Goal: Transaction & Acquisition: Purchase product/service

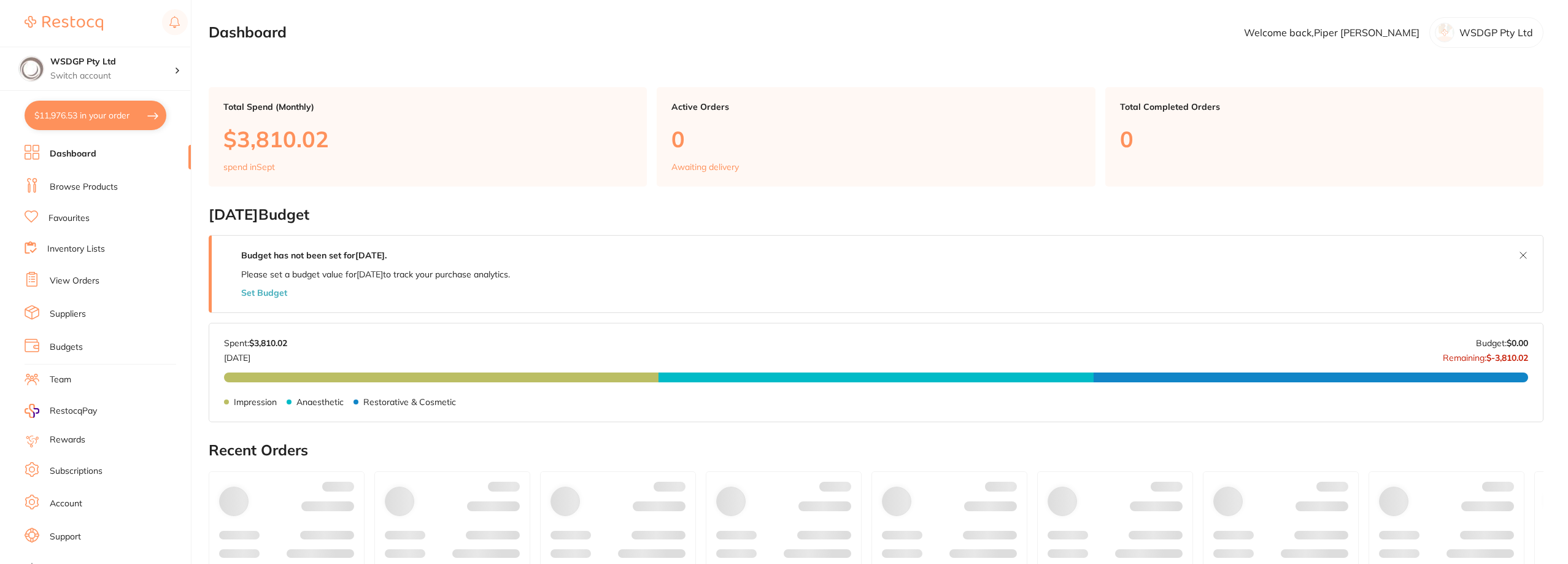
click at [130, 112] on button "$11,976.53 in your order" at bounding box center [95, 115] width 141 height 29
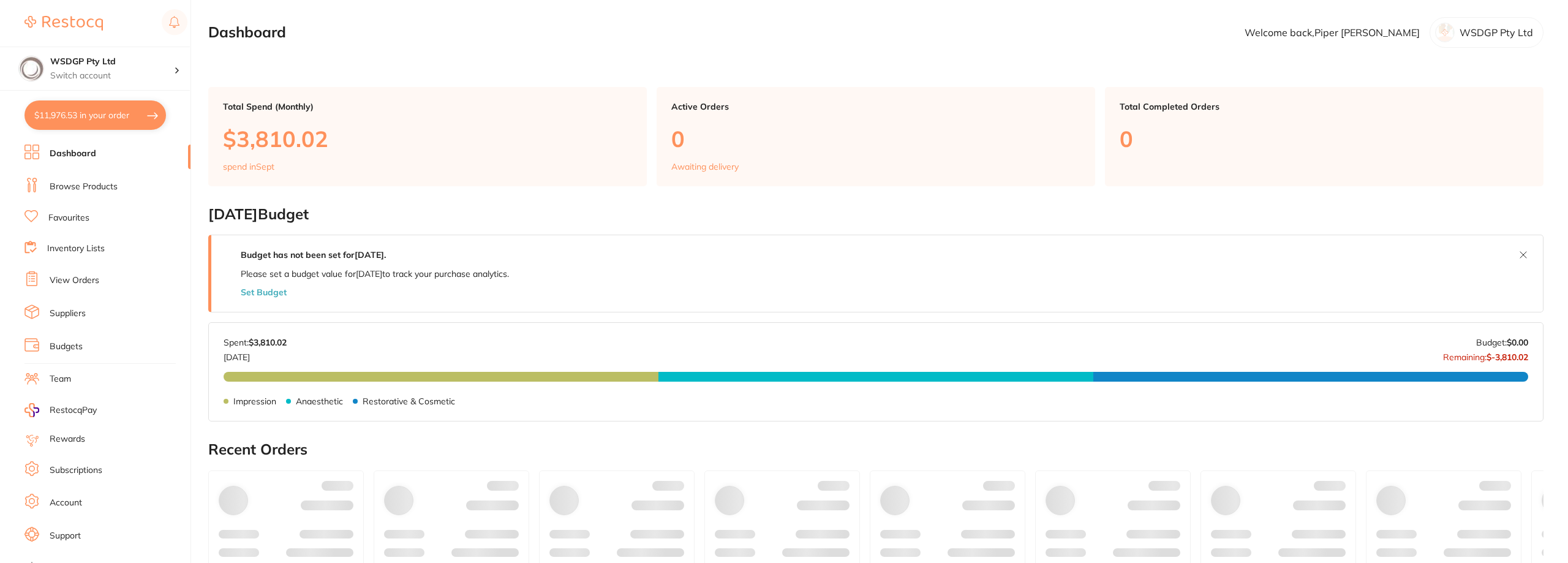
checkbox input "true"
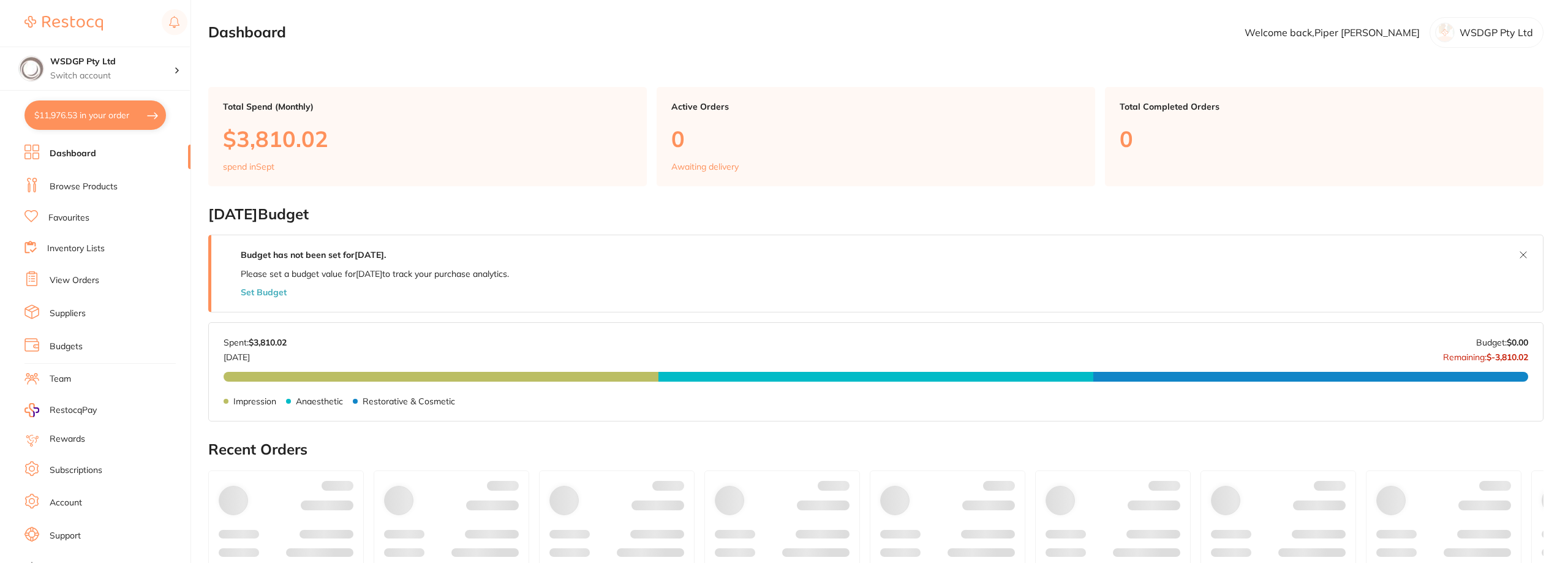
checkbox input "true"
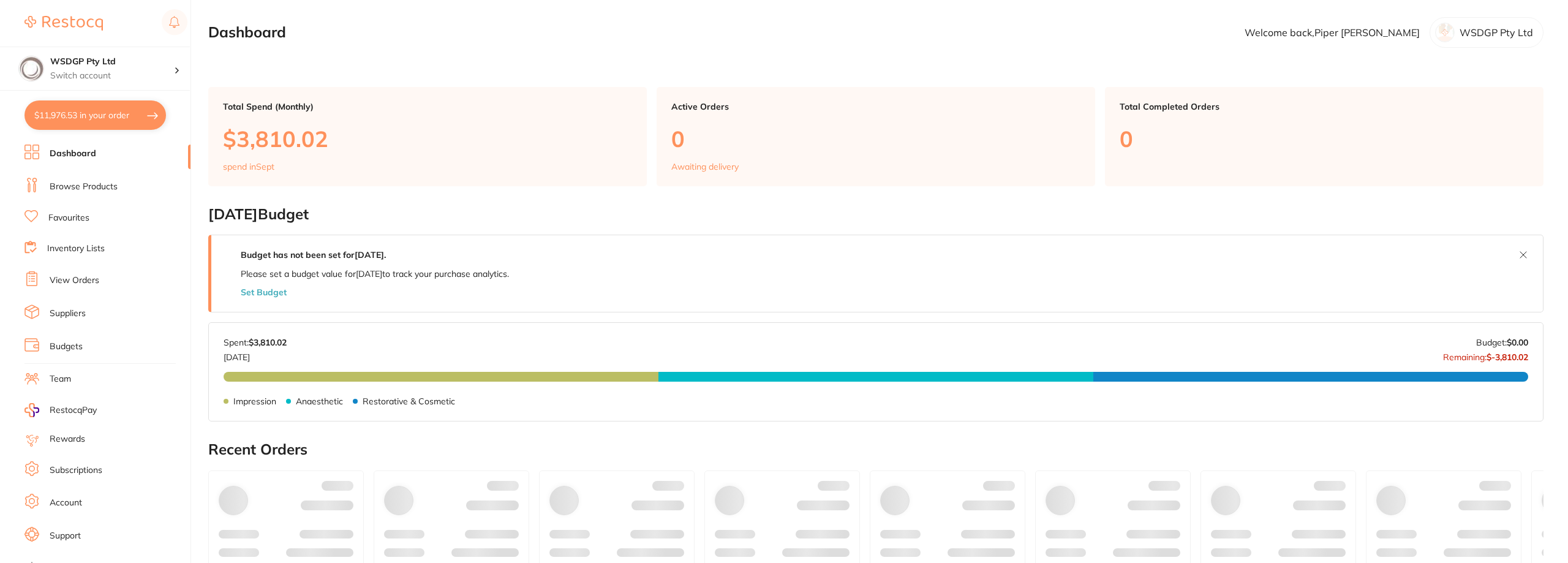
checkbox input "true"
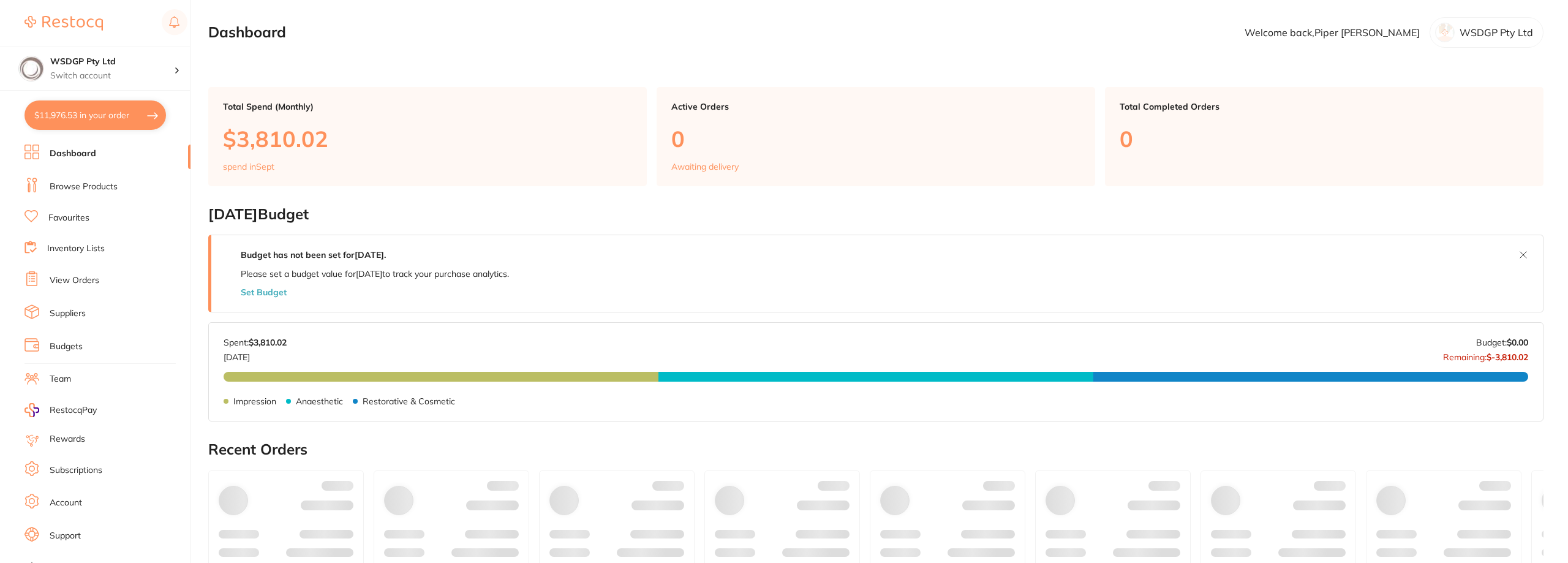
checkbox input "true"
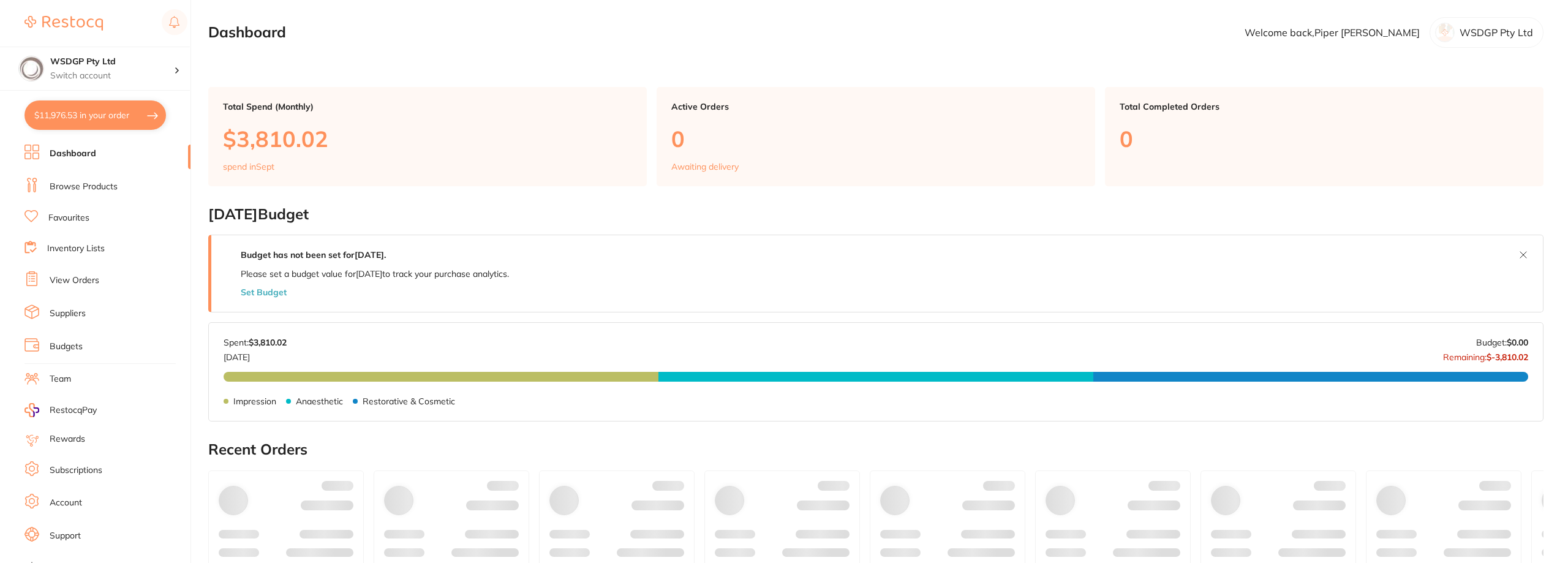
checkbox input "true"
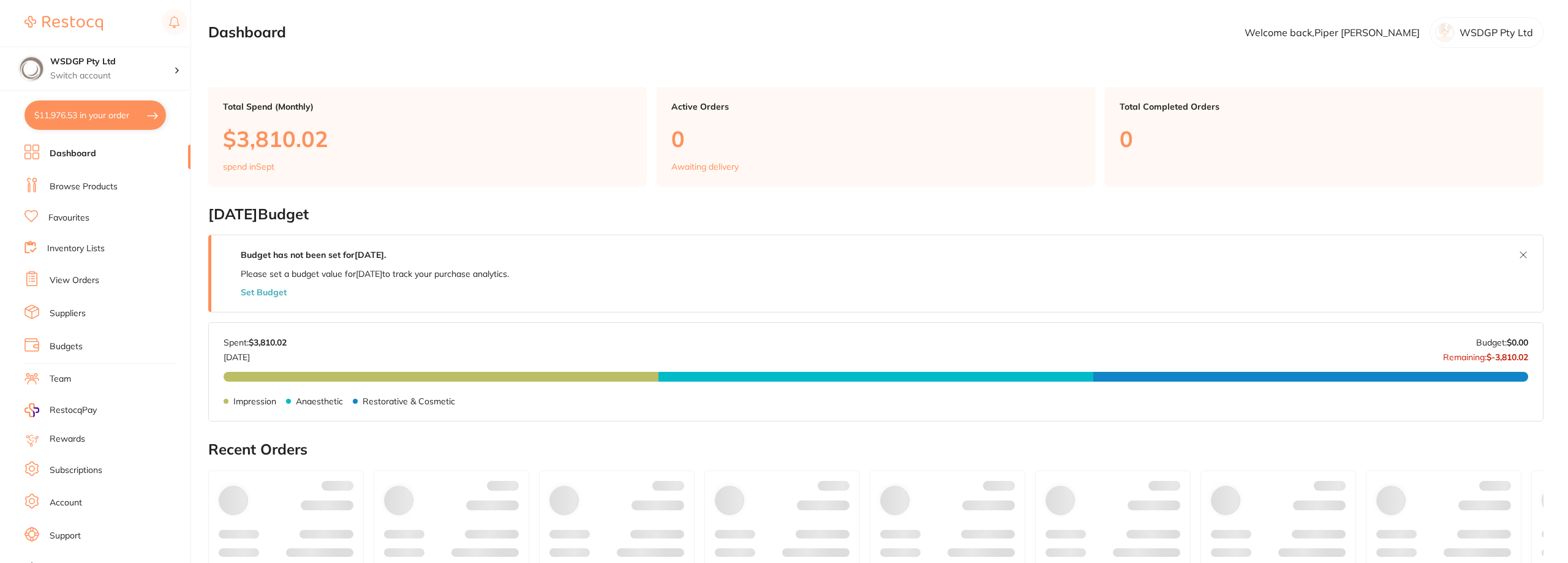
checkbox input "true"
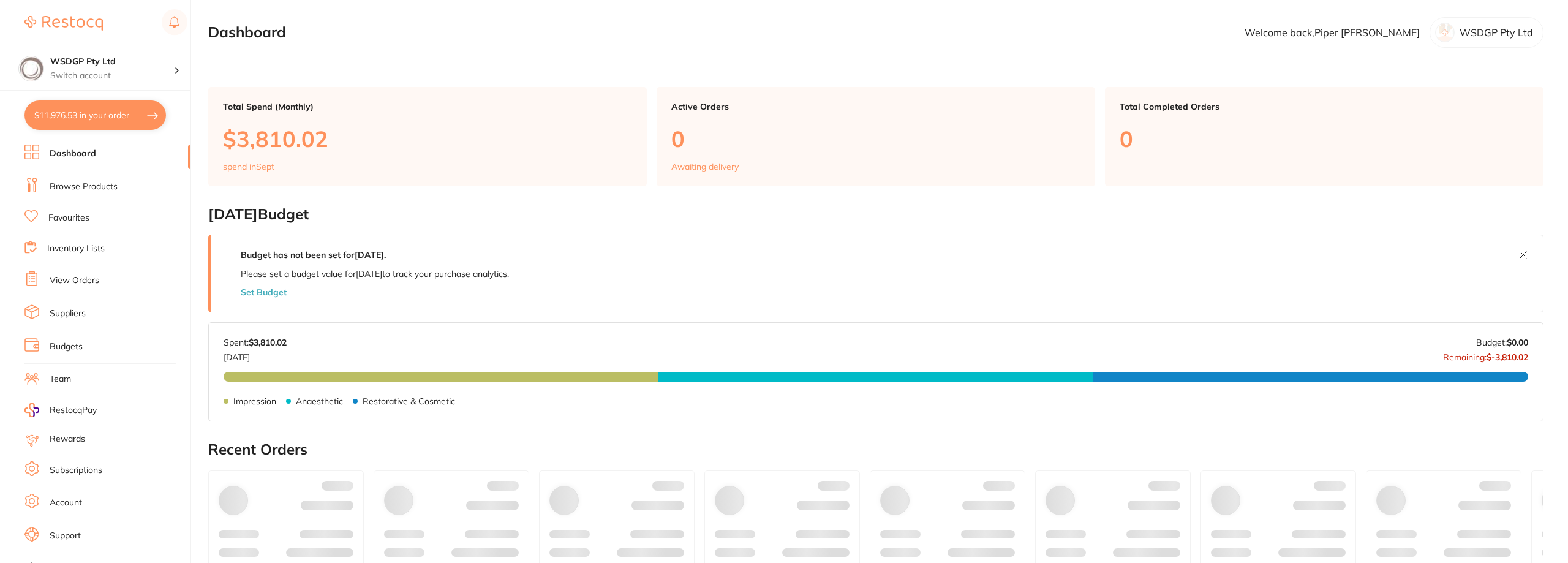
checkbox input "true"
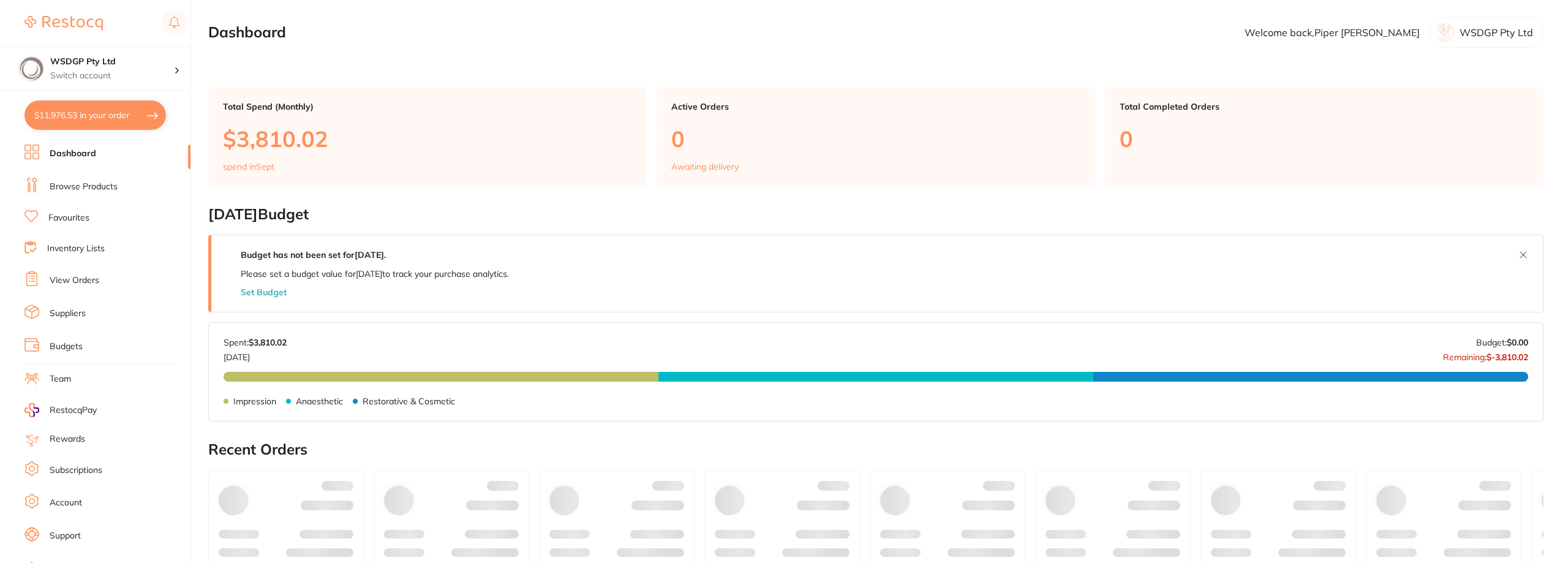
checkbox input "true"
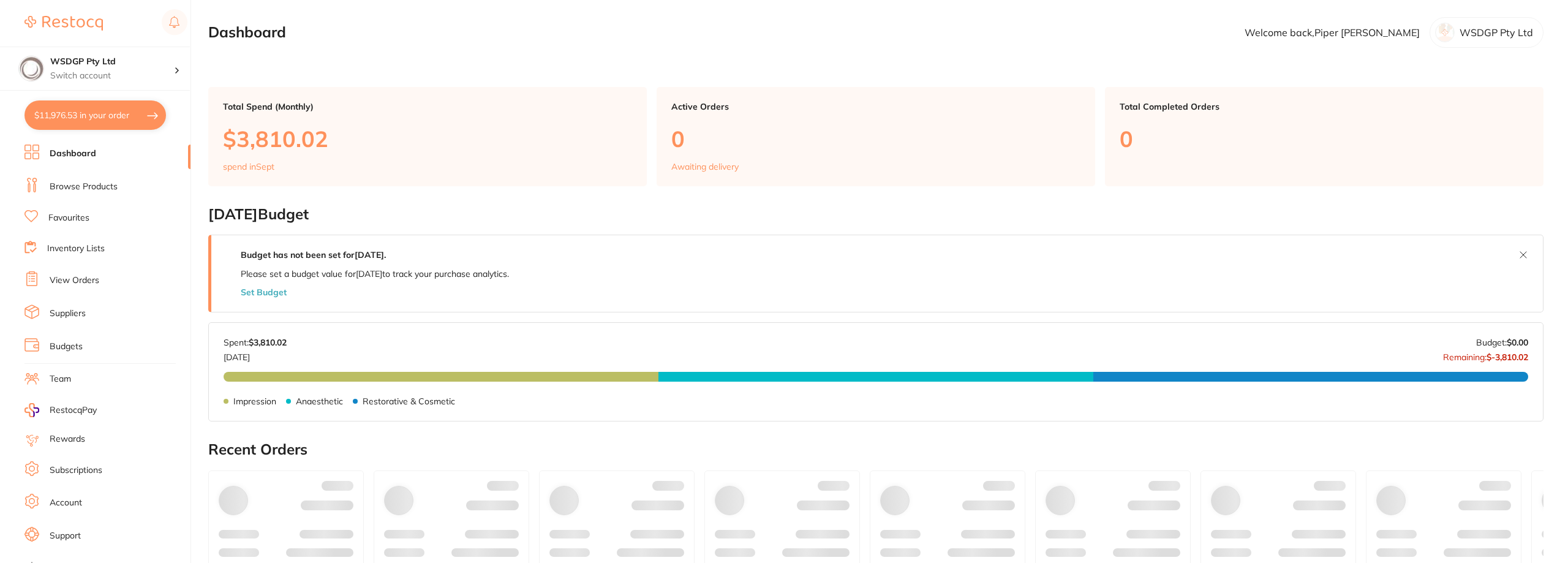
checkbox input "true"
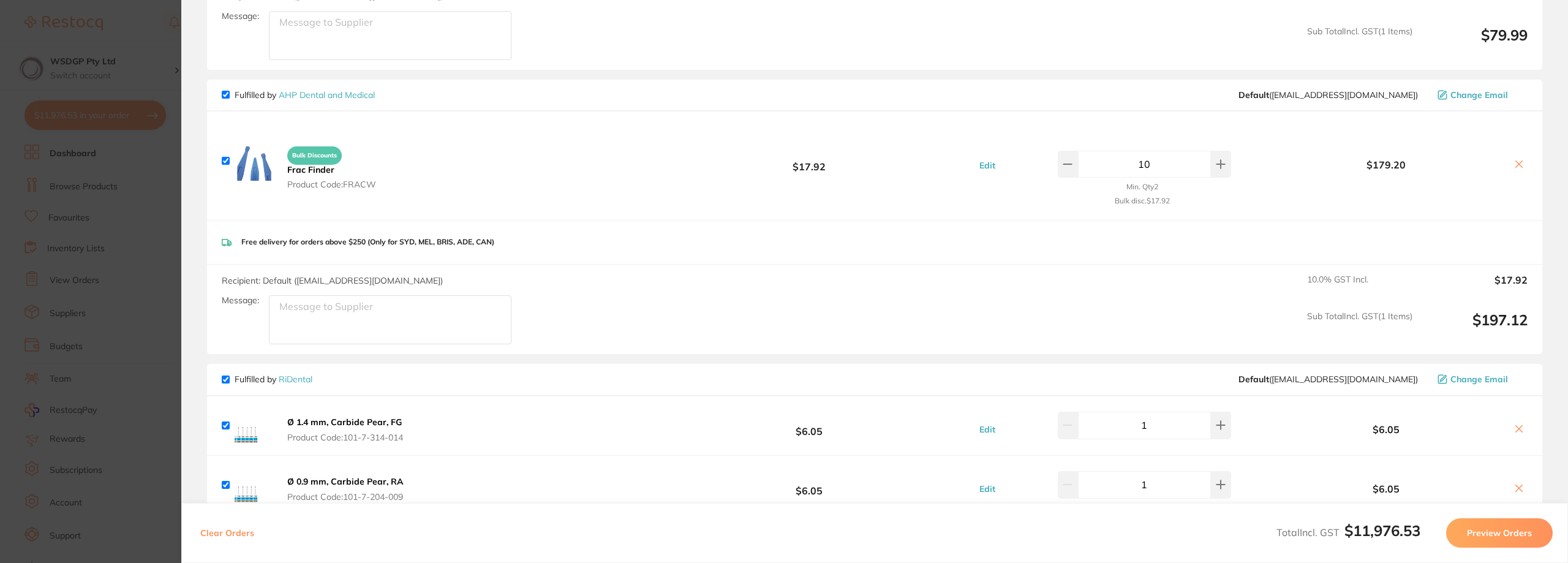
scroll to position [3368, 0]
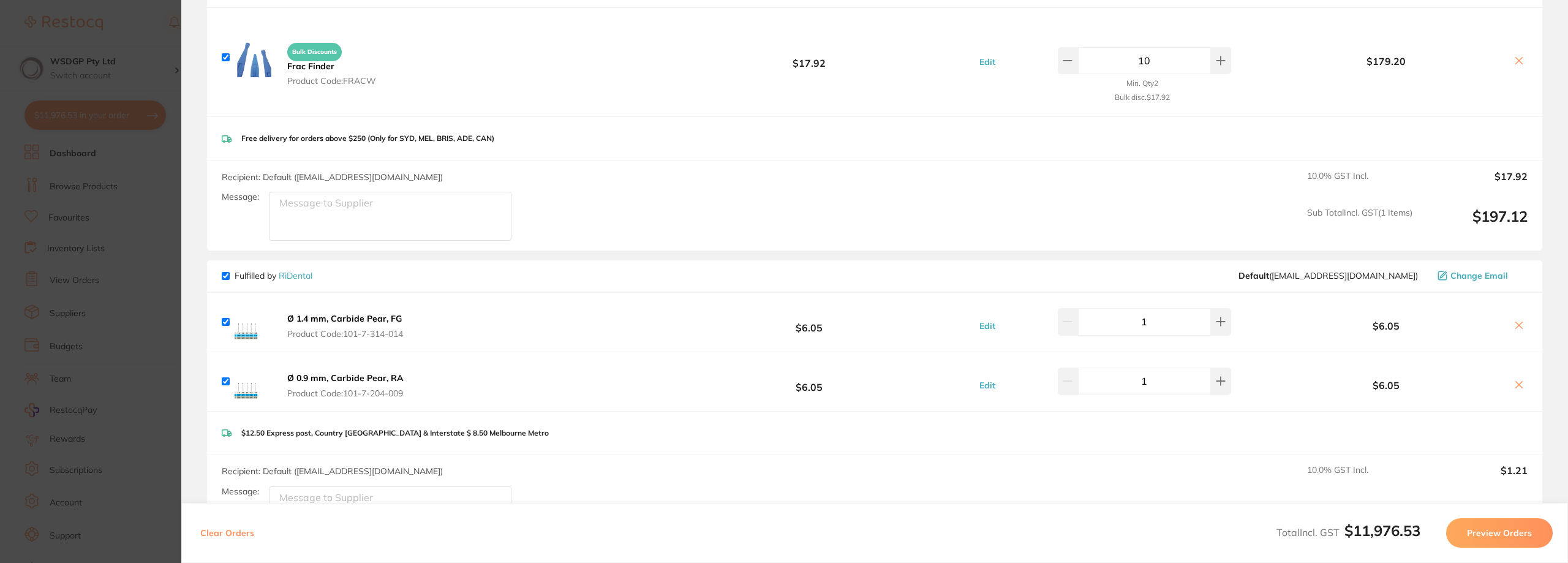
drag, startPoint x: 606, startPoint y: 37, endPoint x: 491, endPoint y: 10, distance: 118.1
click at [606, 37] on div "Bulk Discounts Frac Finder Product Code: FRACW $17.92 Edit 10 Min. Qty 2 Bulk d…" at bounding box center [875, 62] width 1336 height 108
